Goal: Check status: Check status

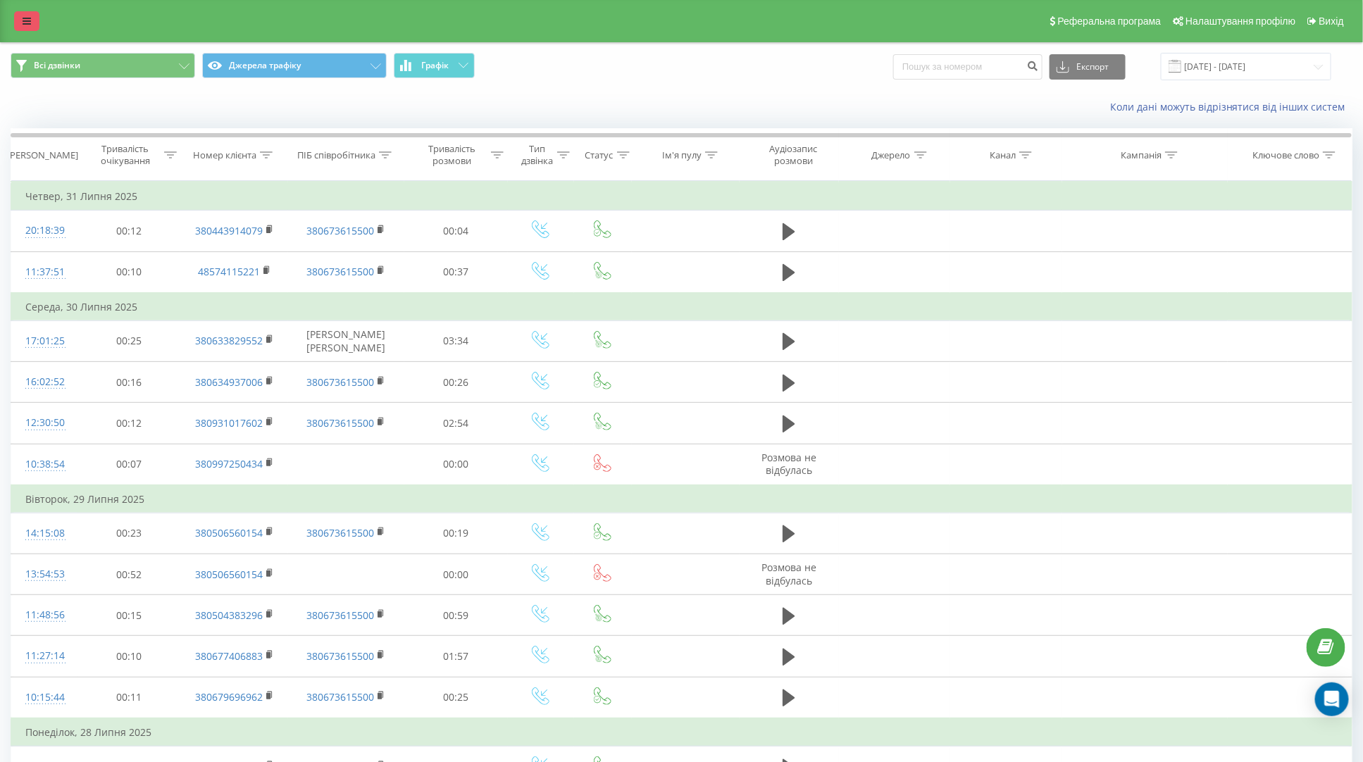
click at [28, 20] on icon at bounding box center [27, 21] width 8 height 10
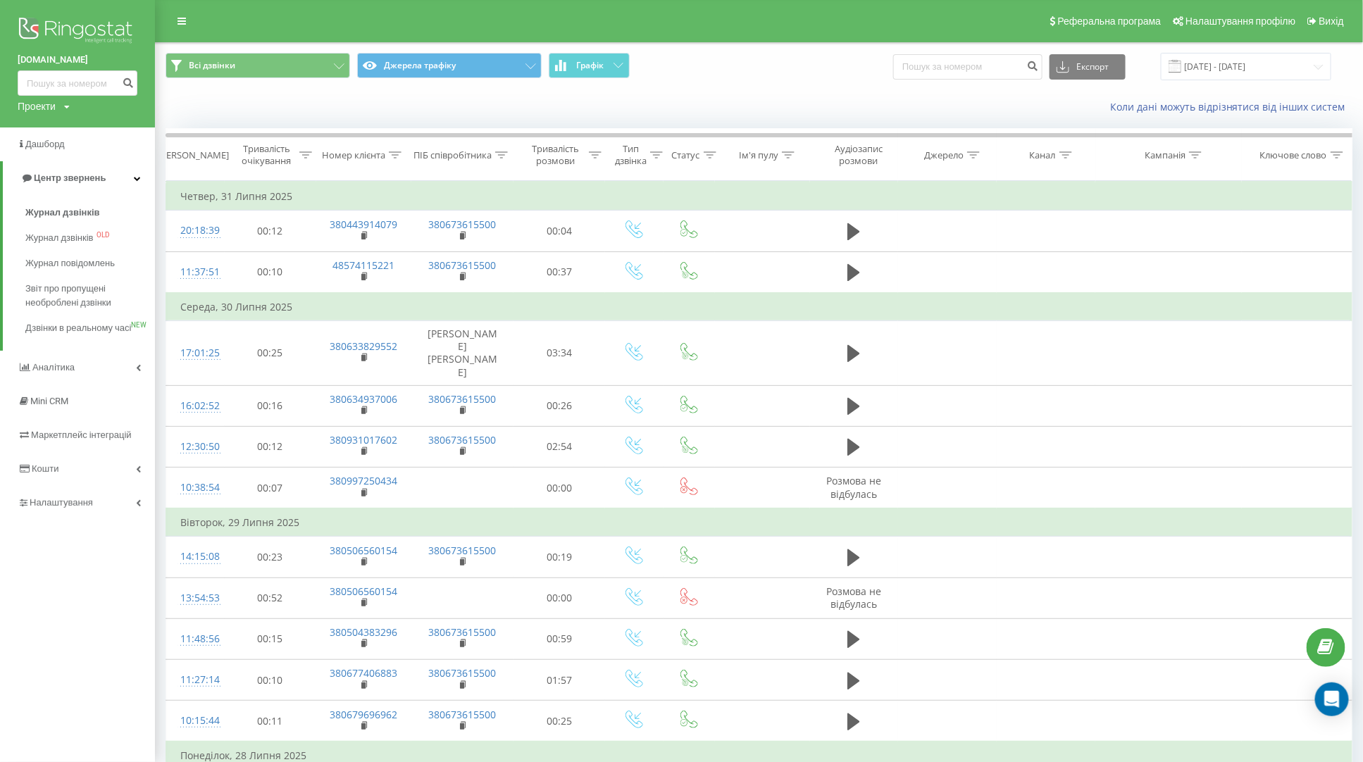
click at [91, 32] on img at bounding box center [78, 31] width 120 height 35
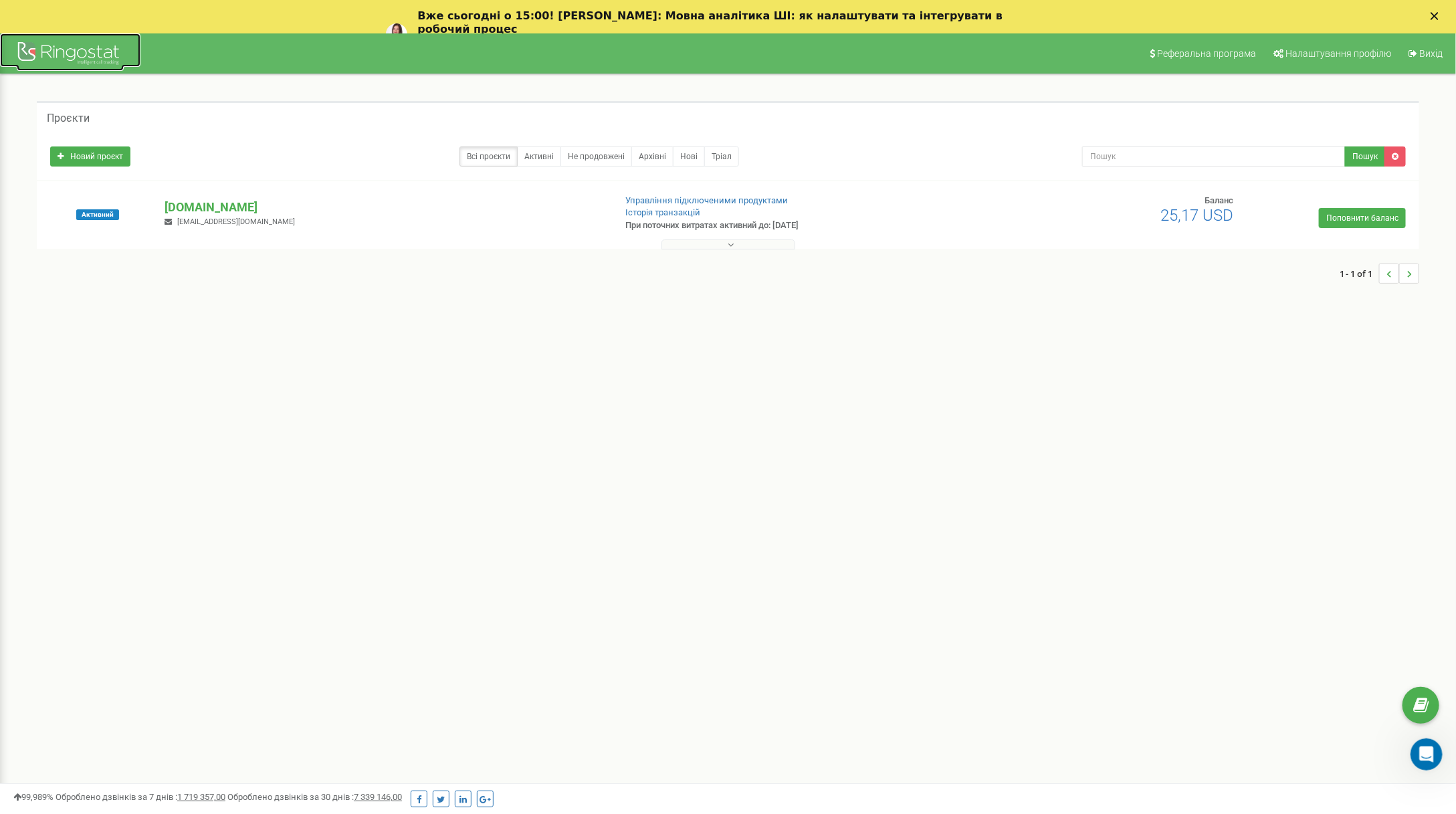
click at [89, 56] on div at bounding box center [70, 55] width 107 height 32
click at [60, 51] on div at bounding box center [70, 55] width 107 height 32
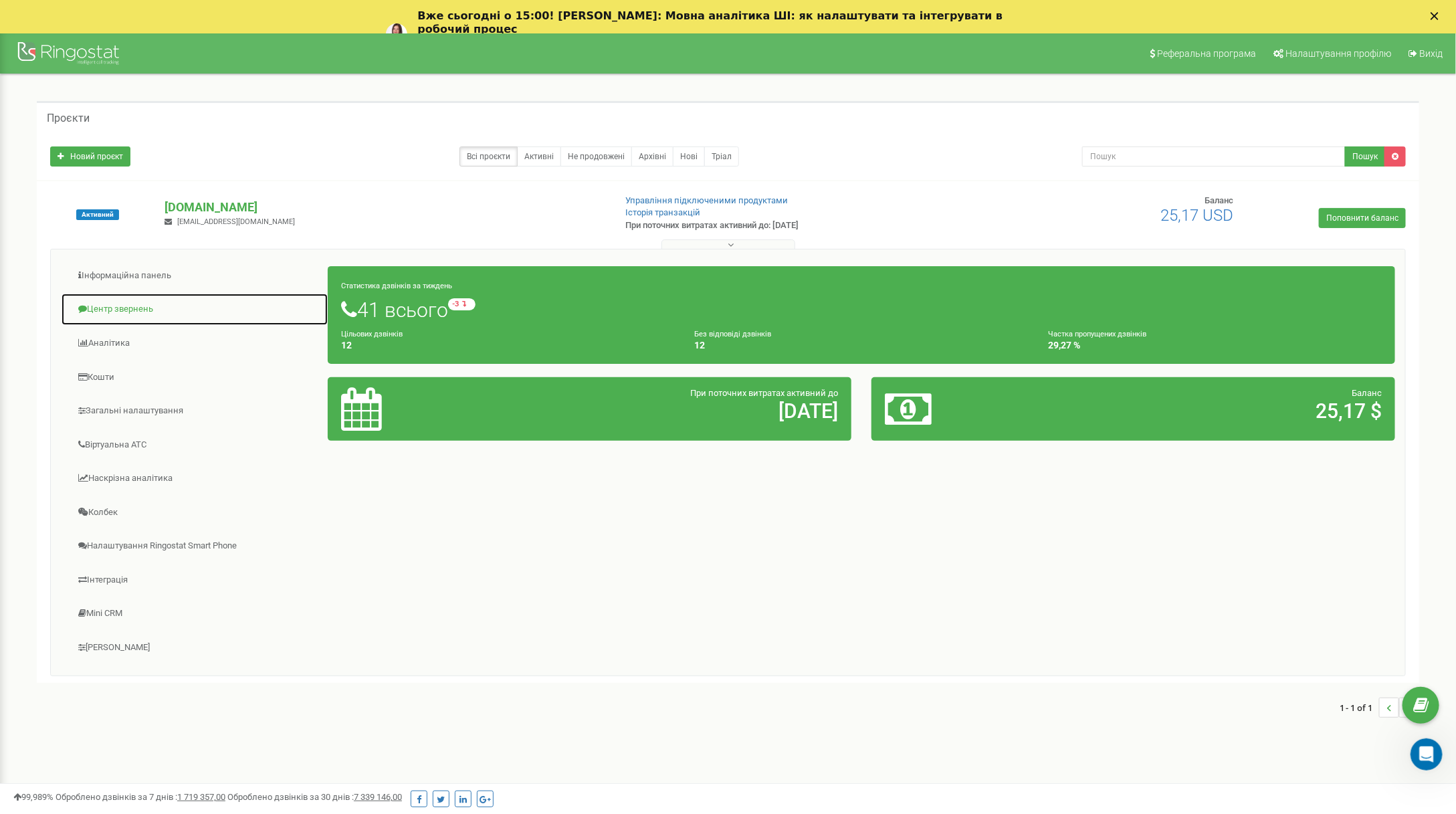
click at [117, 312] on link "Центр звернень" at bounding box center [195, 309] width 268 height 33
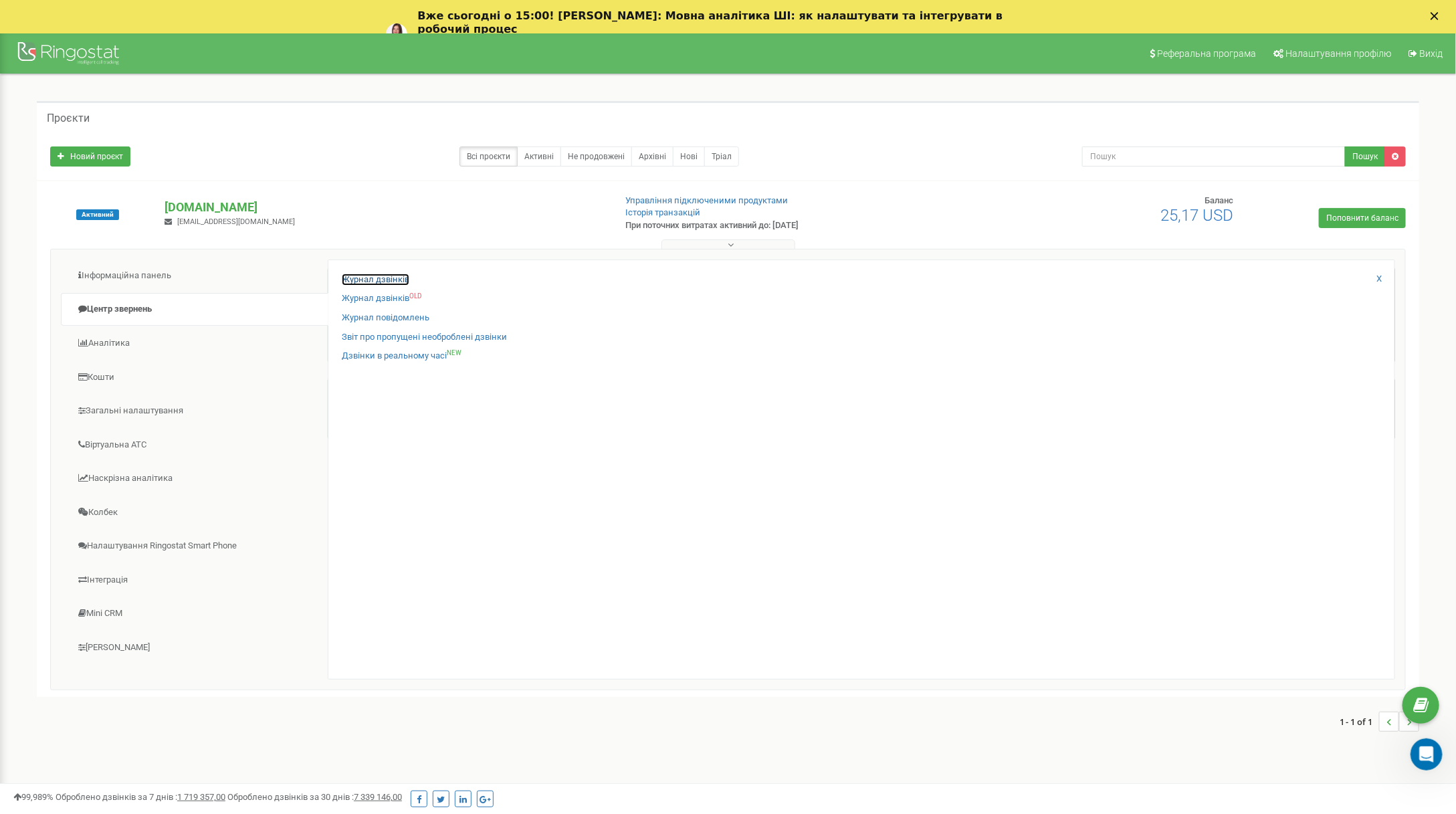
click at [372, 275] on link "Журнал дзвінків" at bounding box center [375, 279] width 67 height 12
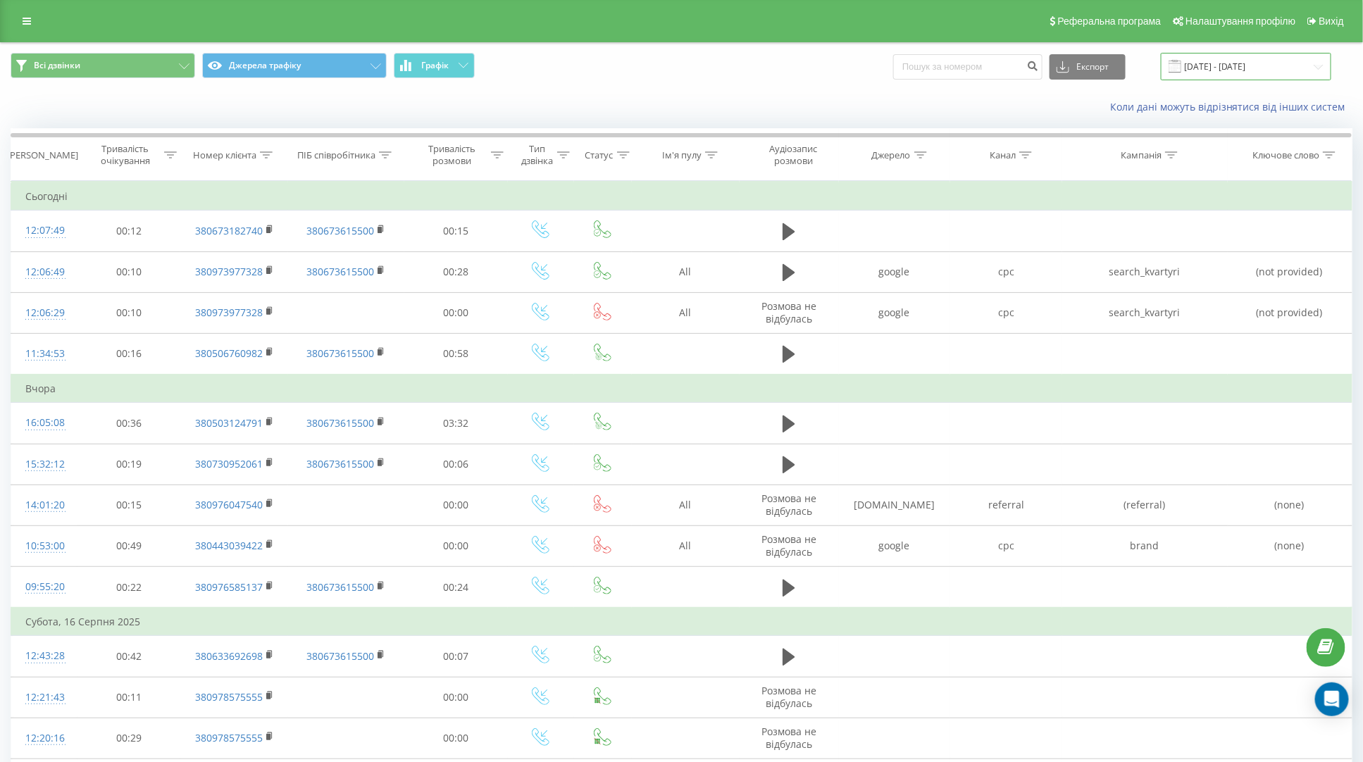
click at [1286, 70] on input "[DATE] - [DATE]" at bounding box center [1246, 66] width 171 height 27
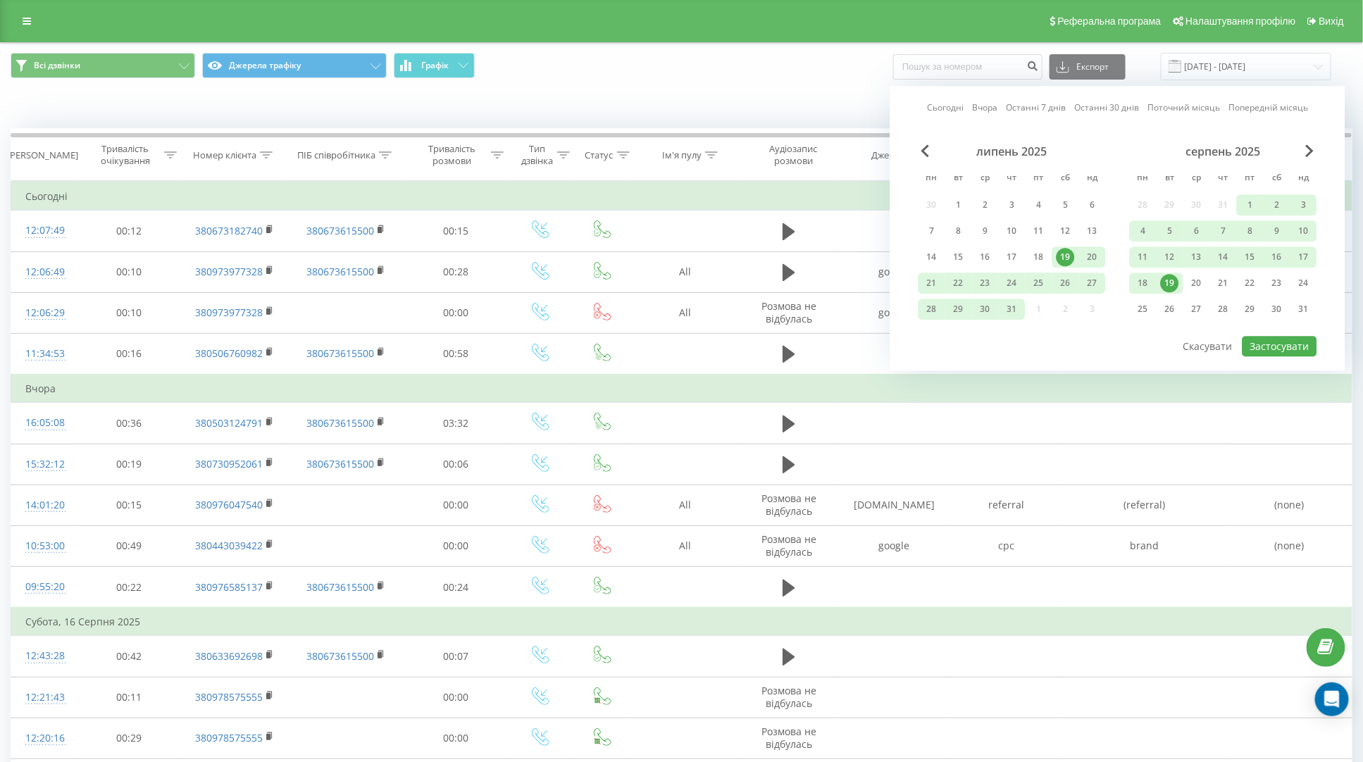
click at [1186, 102] on link "Поточний місяць" at bounding box center [1184, 107] width 73 height 13
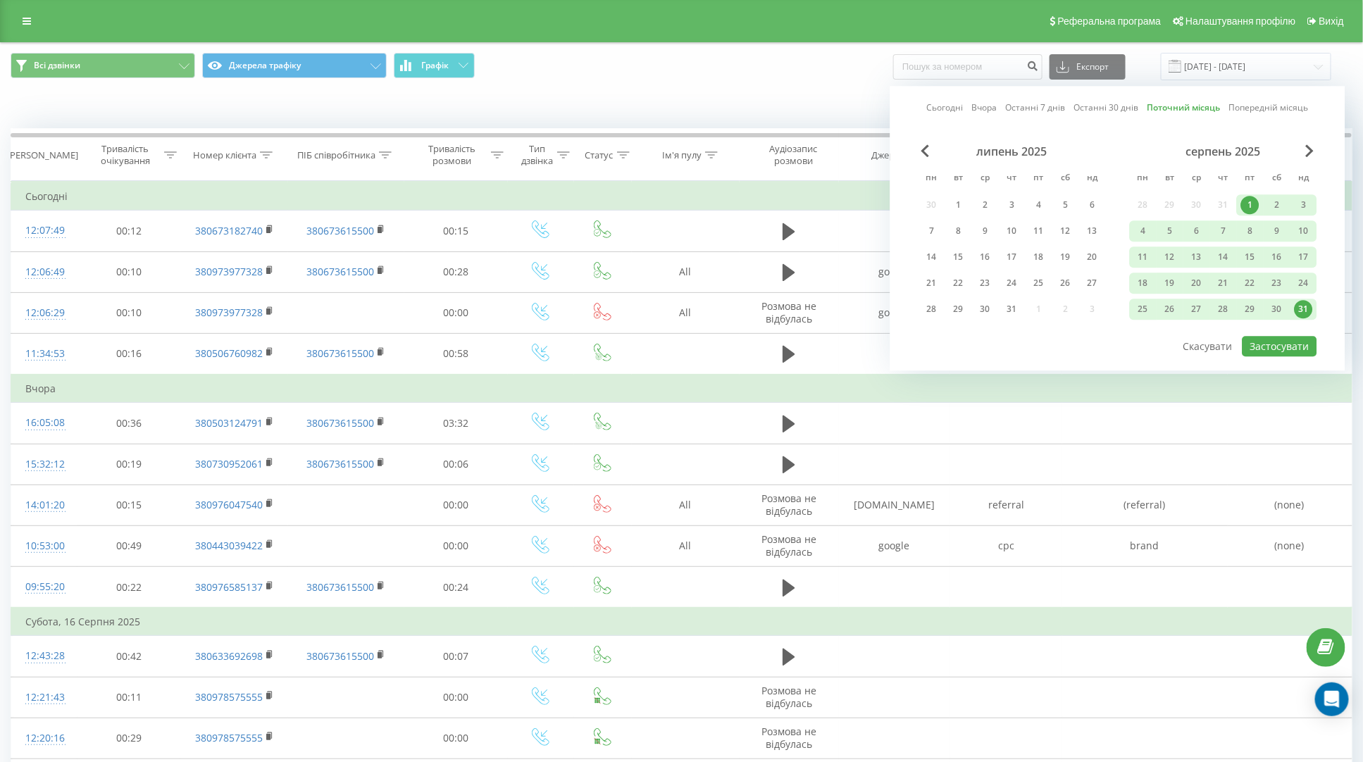
click at [1185, 104] on link "Поточний місяць" at bounding box center [1184, 107] width 73 height 13
click at [1294, 340] on button "Застосувати" at bounding box center [1280, 346] width 75 height 20
type input "[DATE] - [DATE]"
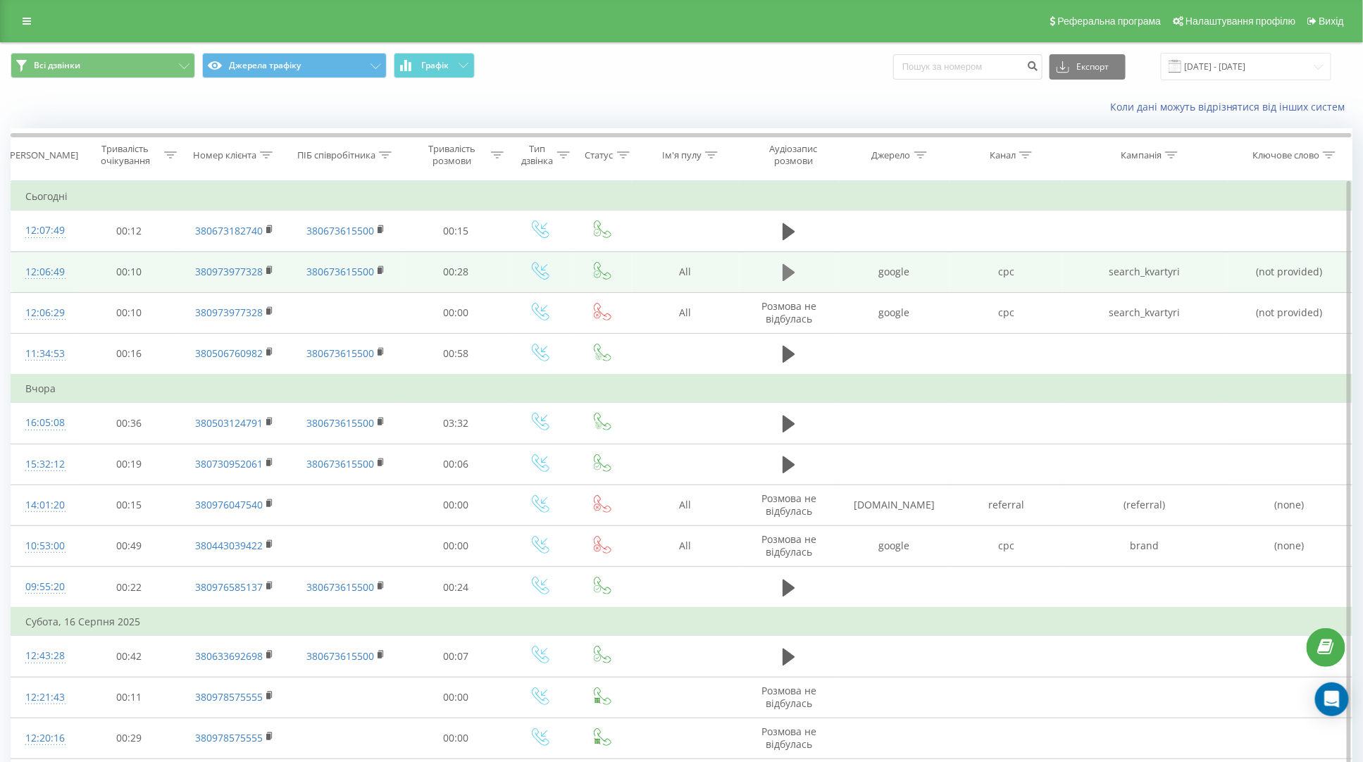
click at [791, 272] on icon at bounding box center [789, 272] width 13 height 17
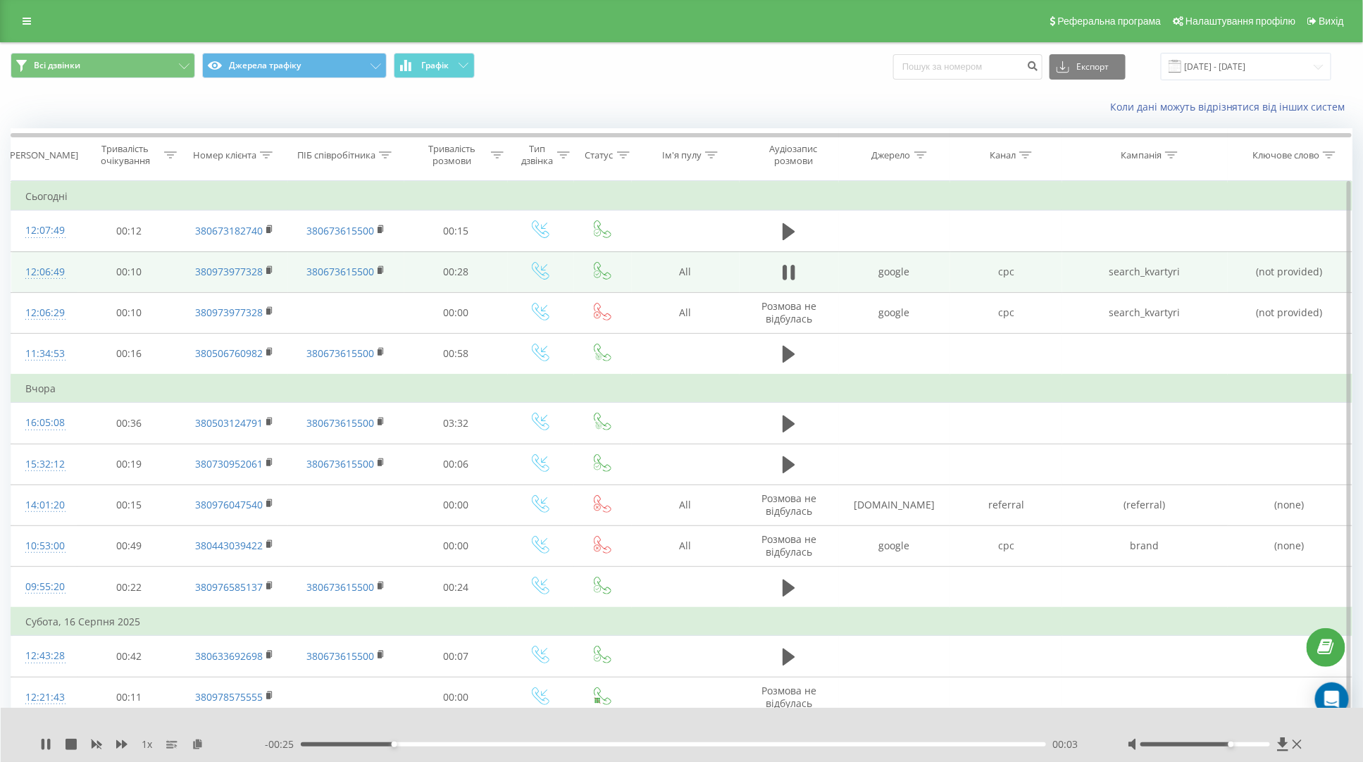
click at [1237, 743] on div at bounding box center [1206, 745] width 130 height 4
click at [787, 276] on icon at bounding box center [785, 273] width 4 height 16
